Goal: Check status

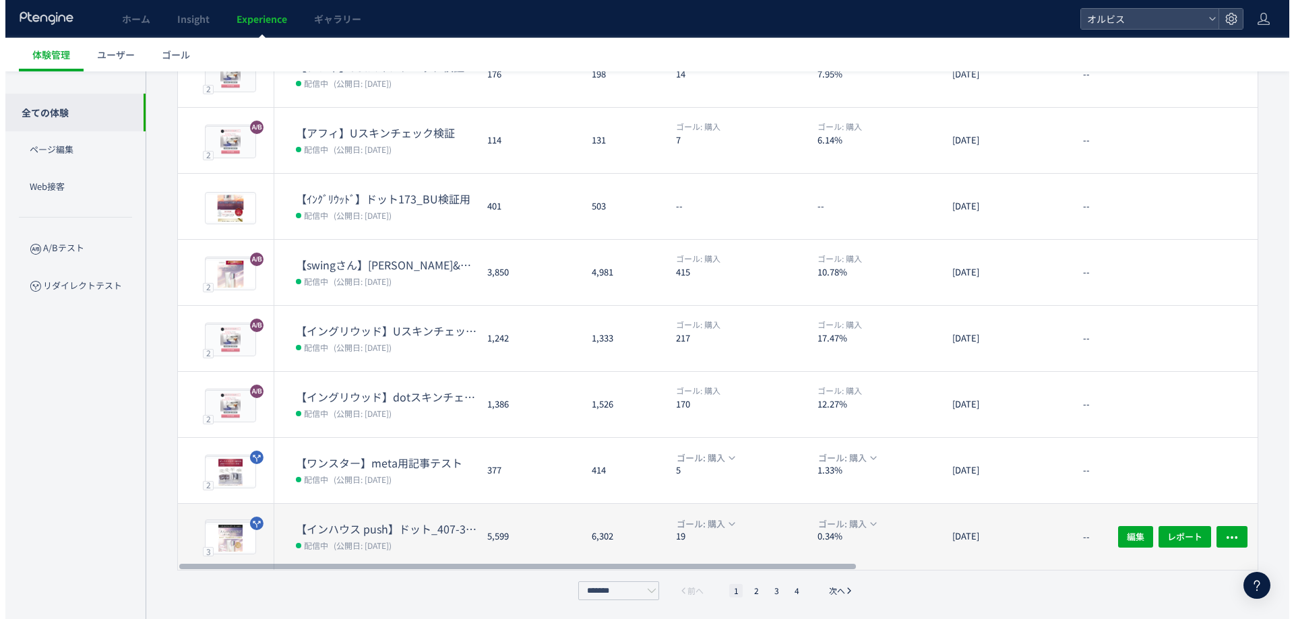
scroll to position [311, 0]
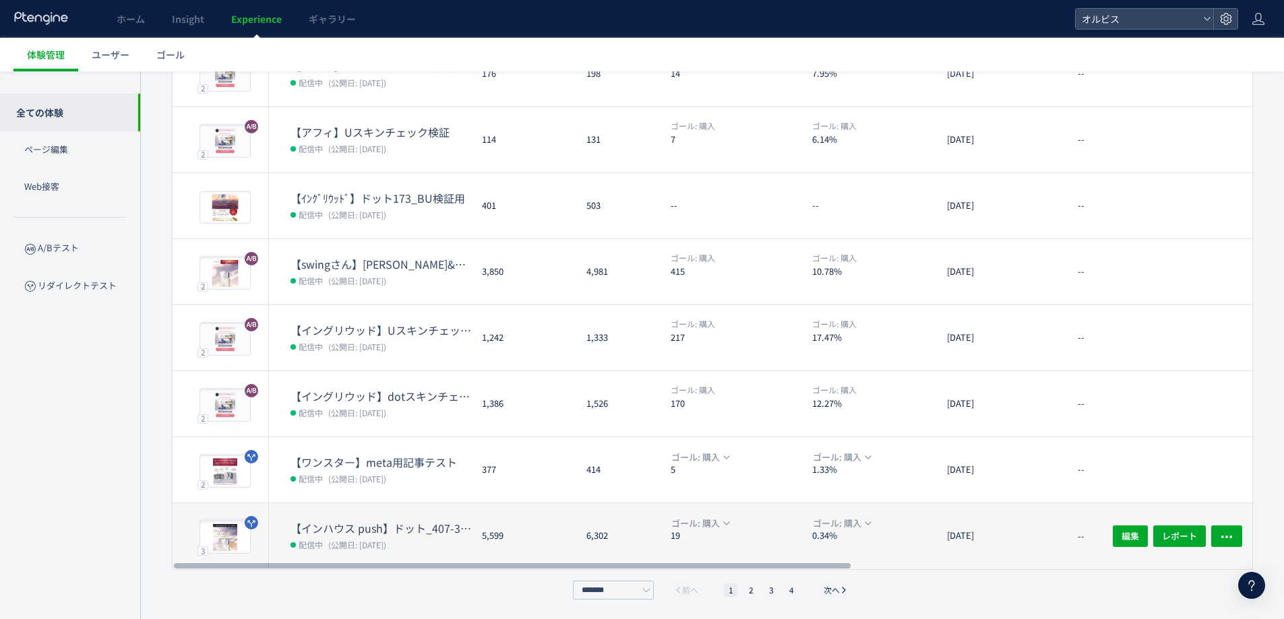
click at [411, 551] on dd "配信中 (公開日: [DATE])" at bounding box center [380, 545] width 181 height 18
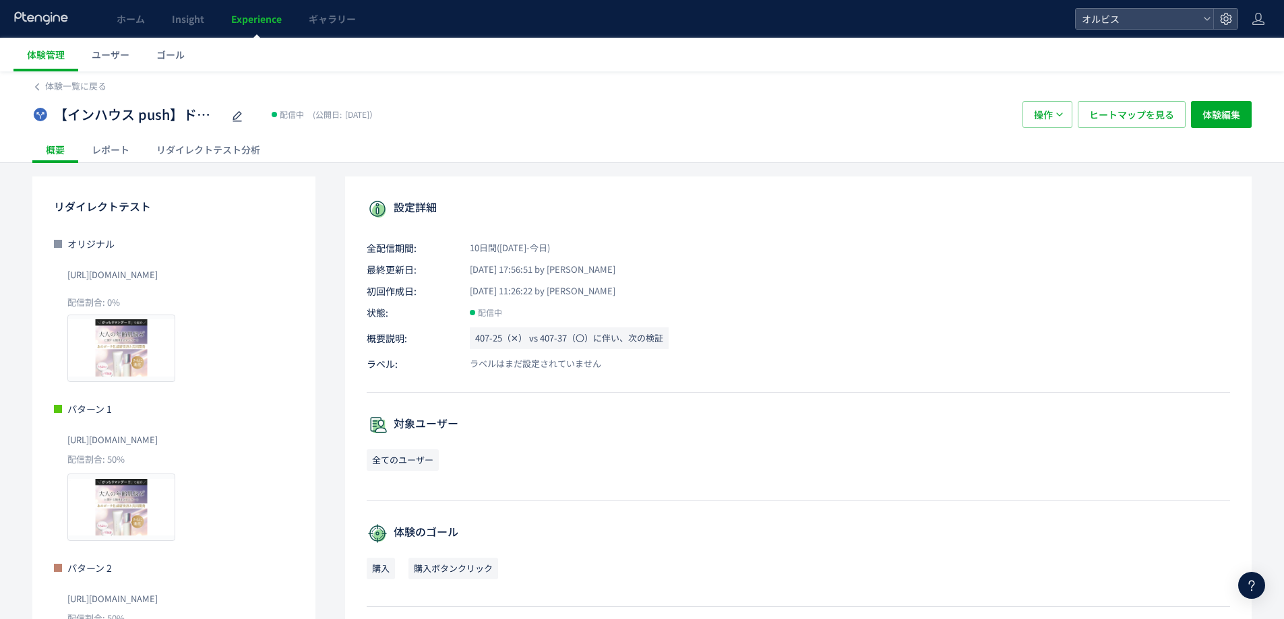
click at [184, 154] on div "リダイレクトテスト分析" at bounding box center [208, 149] width 131 height 27
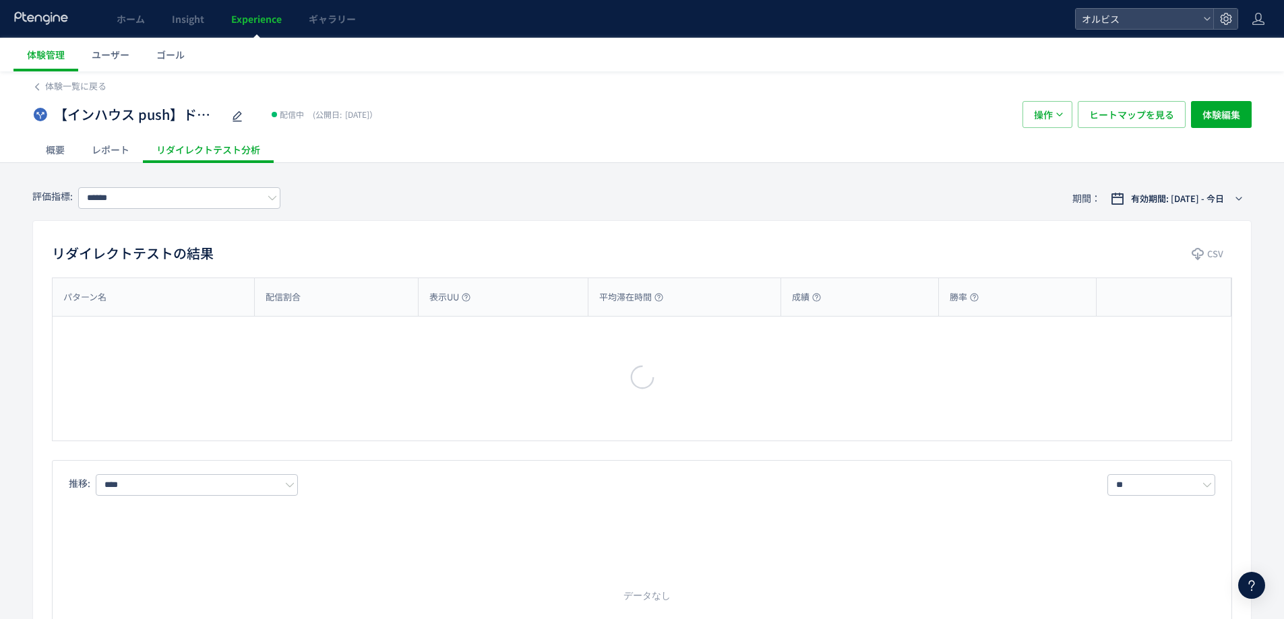
type input "**"
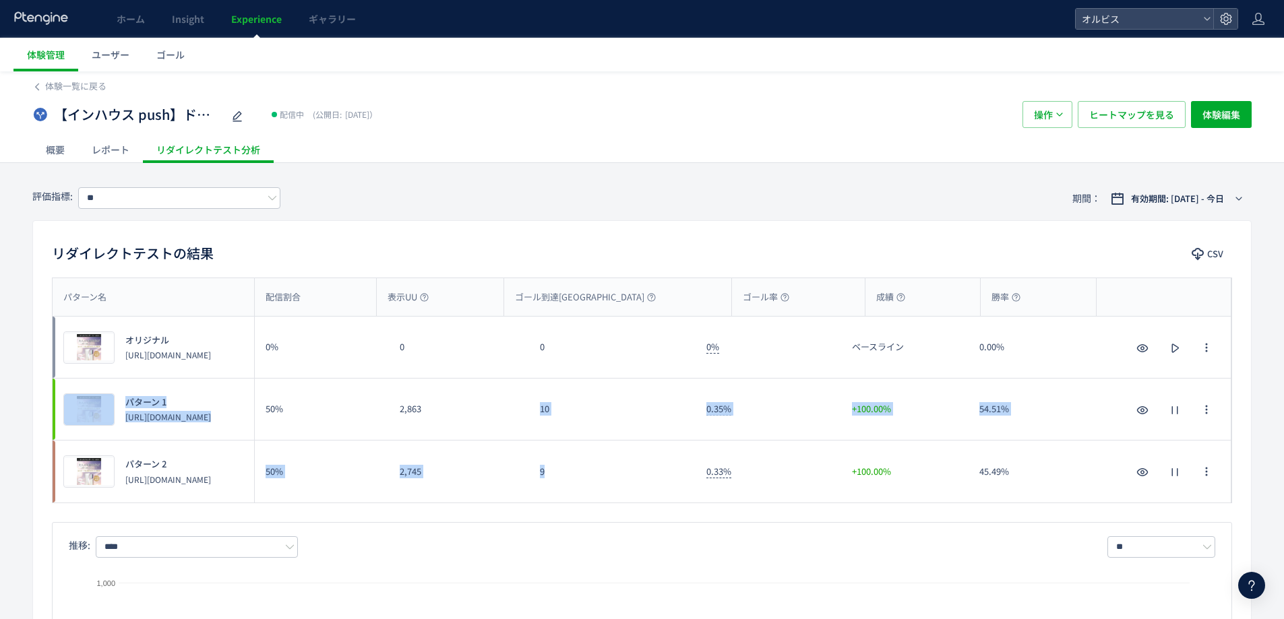
drag, startPoint x: 554, startPoint y: 496, endPoint x: 516, endPoint y: 404, distance: 100.0
click at [510, 395] on div "プレビュー オリジナル [URL][DOMAIN_NAME] 0% 0 0 0% ベースライン 0.00% プレビュー オリジナル [URL][DOMAIN_…" at bounding box center [642, 410] width 1179 height 186
click at [553, 458] on div "9" at bounding box center [612, 472] width 166 height 62
click at [551, 500] on div "9" at bounding box center [612, 472] width 166 height 62
click at [551, 501] on div "9" at bounding box center [612, 472] width 166 height 62
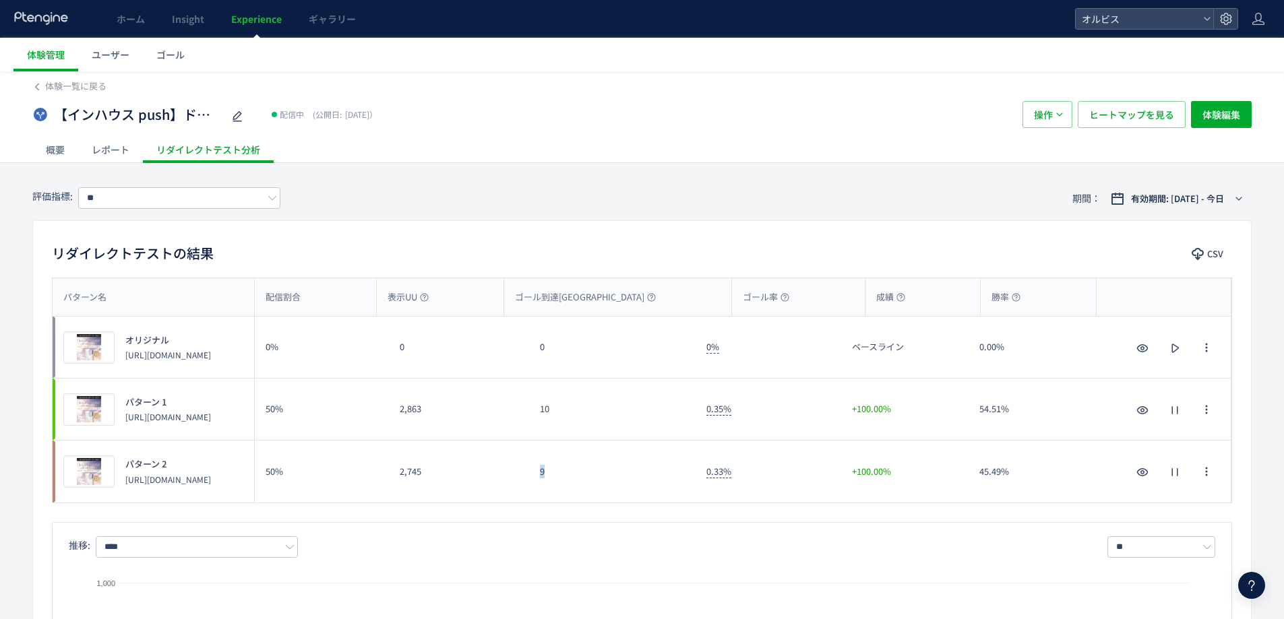
click at [551, 501] on div "9" at bounding box center [612, 472] width 166 height 62
click at [556, 508] on div "パターン名 配信割合 表示UU ゴール到達UU ゴール率 成績 勝率 パターン名 プレビュー オリジナル [URL][DOMAIN_NAME] 0% 0 0 …" at bounding box center [642, 509] width 1218 height 462
